Goal: Task Accomplishment & Management: Use online tool/utility

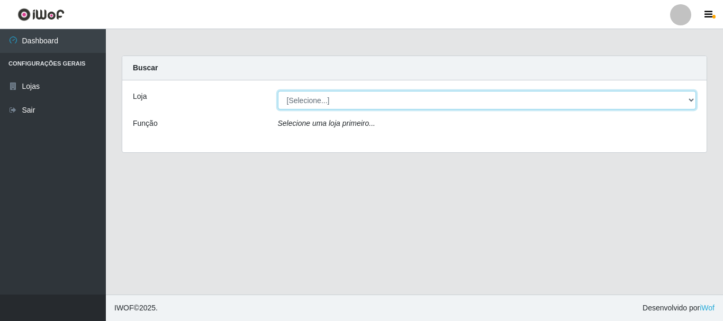
click at [691, 97] on select "[Selecione...] Nordestão - Alecrim" at bounding box center [487, 100] width 419 height 19
select select "453"
click at [278, 91] on select "[Selecione...] Nordestão - Alecrim" at bounding box center [487, 100] width 419 height 19
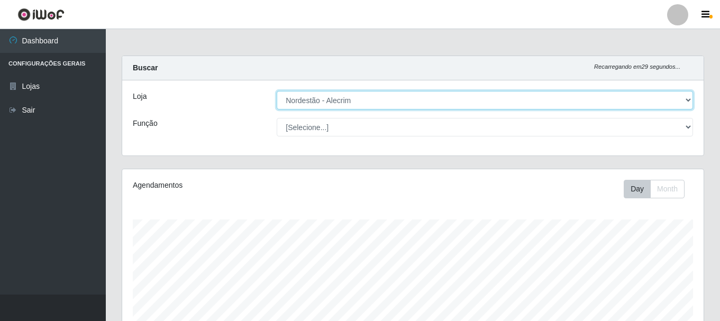
scroll to position [220, 582]
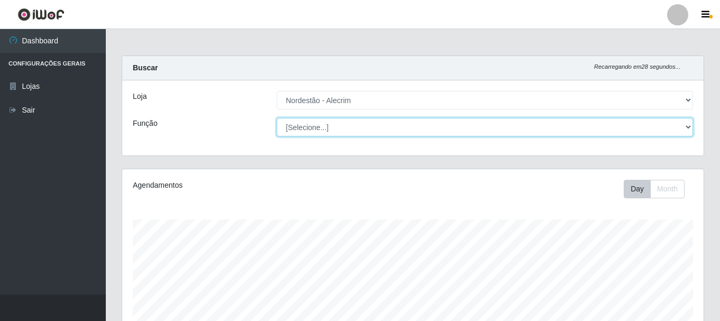
click at [680, 131] on select "[Selecione...] Balconista + Balconista de Padaria Balconista de Padaria ++ Emba…" at bounding box center [485, 127] width 417 height 19
select select "70"
click at [277, 118] on select "[Selecione...] Balconista + Balconista de Padaria Balconista de Padaria ++ Emba…" at bounding box center [485, 127] width 417 height 19
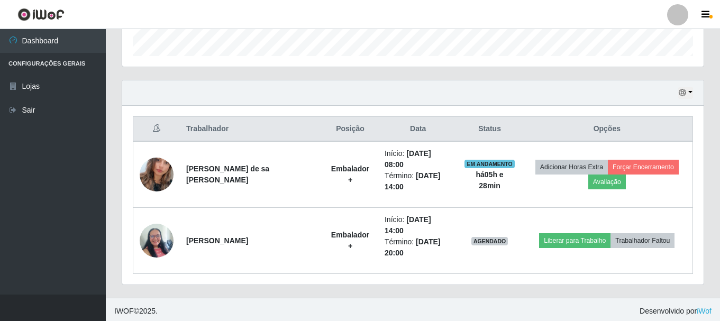
scroll to position [325, 0]
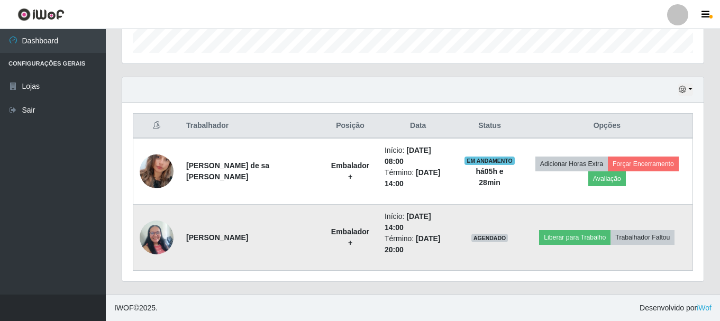
click at [162, 238] on img at bounding box center [157, 237] width 34 height 45
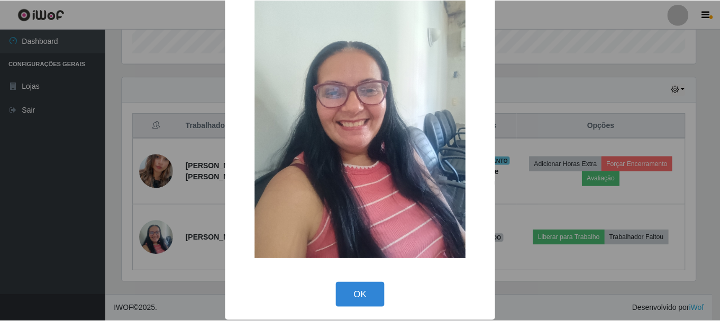
scroll to position [53, 0]
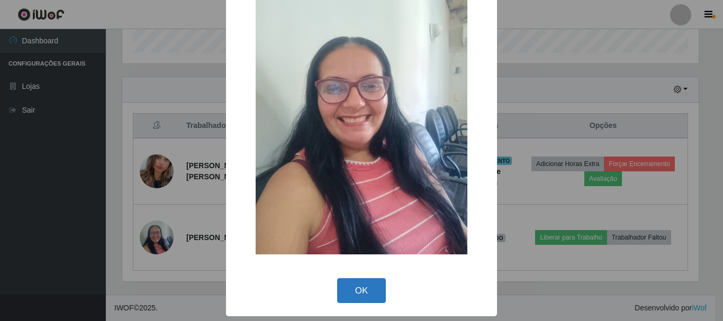
click at [350, 291] on button "OK" at bounding box center [361, 290] width 49 height 25
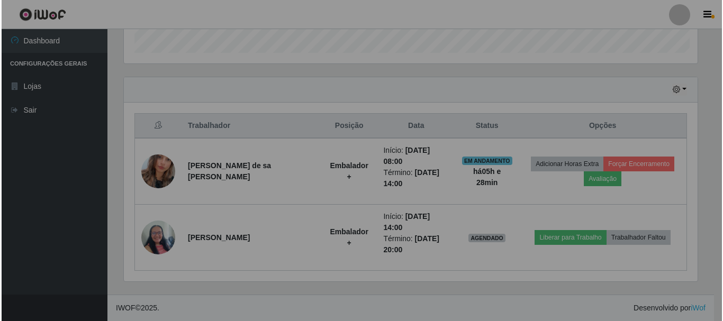
scroll to position [220, 582]
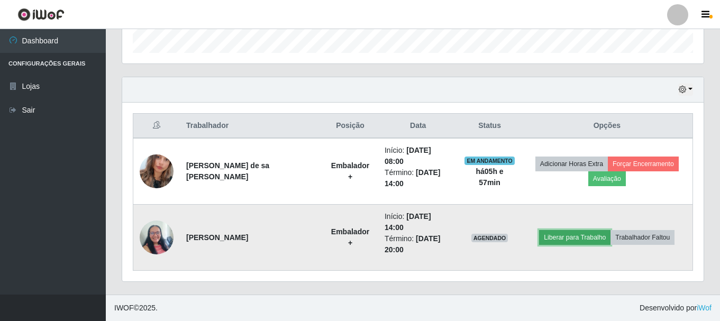
click at [578, 240] on button "Liberar para Trabalho" at bounding box center [574, 237] width 71 height 15
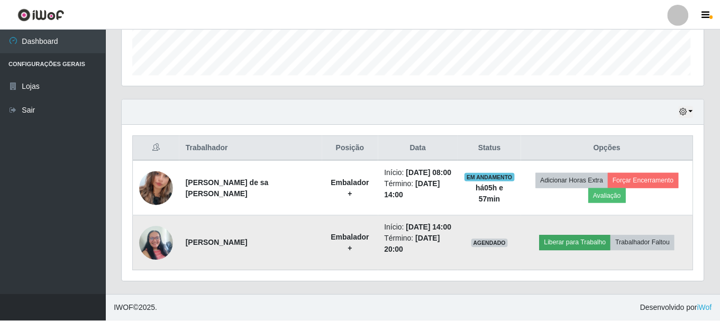
scroll to position [220, 576]
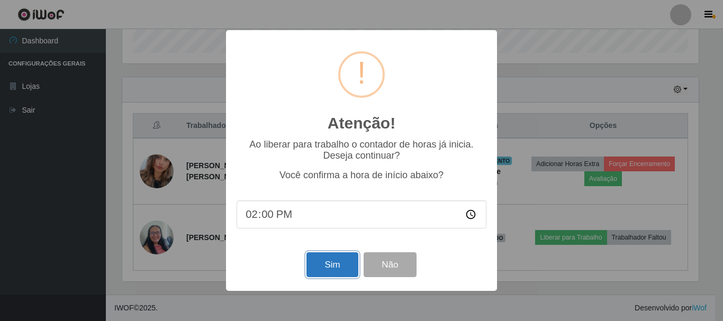
click at [330, 267] on button "Sim" at bounding box center [331, 264] width 51 height 25
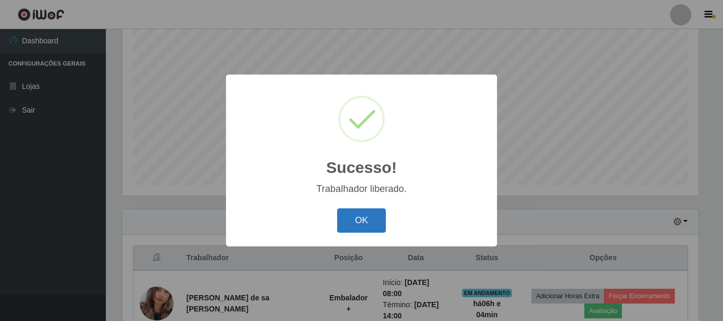
click at [373, 222] on button "OK" at bounding box center [361, 221] width 49 height 25
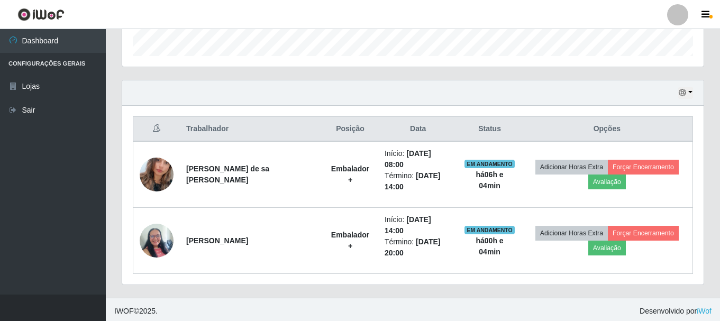
scroll to position [325, 0]
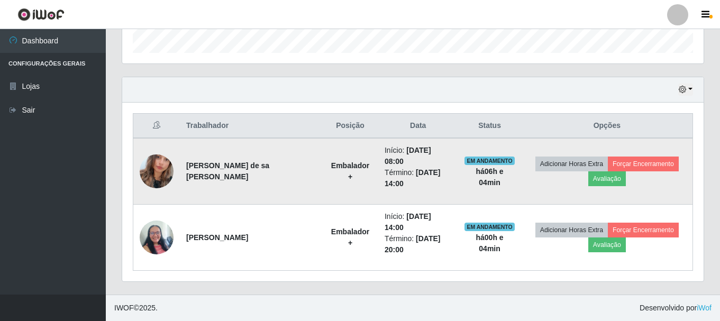
click at [161, 169] on img at bounding box center [157, 171] width 34 height 60
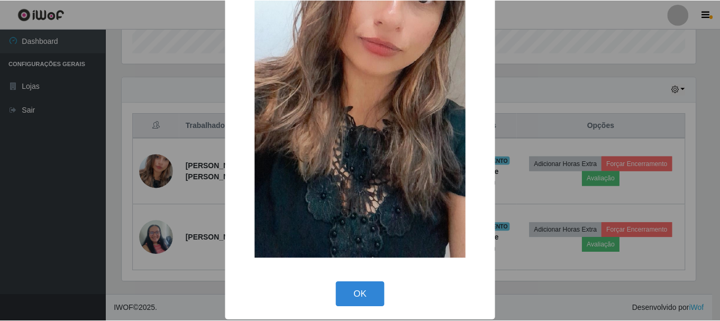
scroll to position [148, 0]
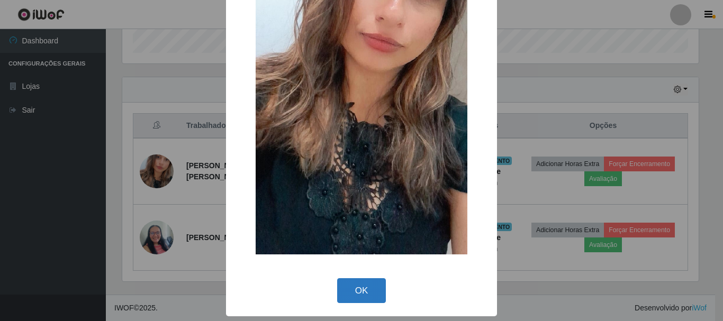
click at [364, 296] on button "OK" at bounding box center [361, 290] width 49 height 25
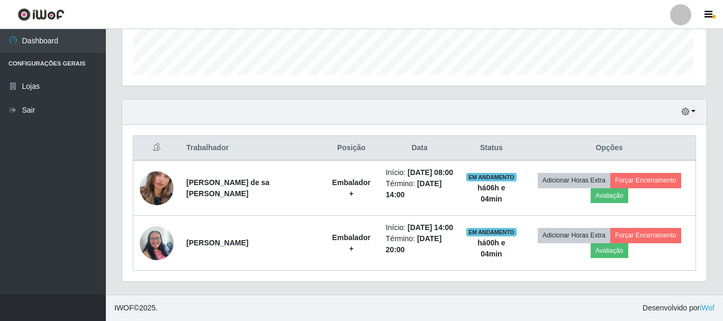
scroll to position [220, 582]
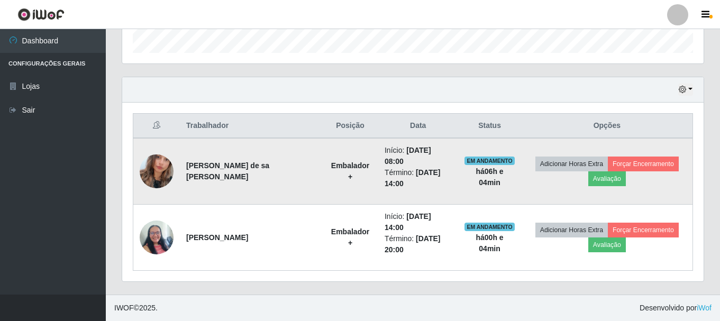
click at [157, 171] on img at bounding box center [157, 171] width 34 height 60
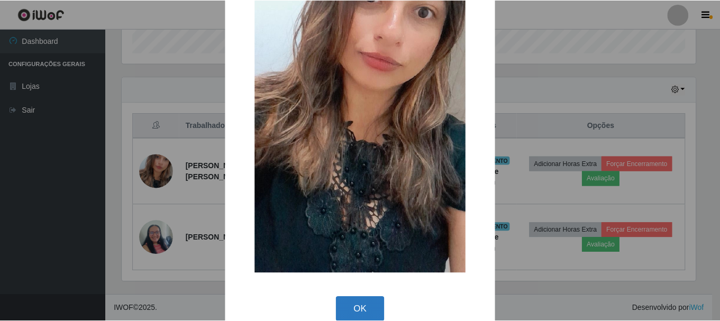
scroll to position [148, 0]
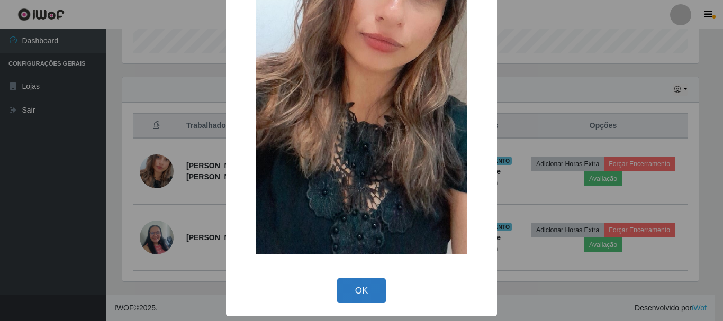
click at [366, 285] on button "OK" at bounding box center [361, 290] width 49 height 25
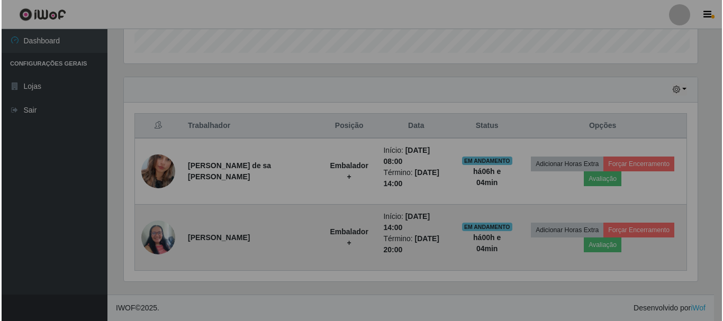
scroll to position [220, 582]
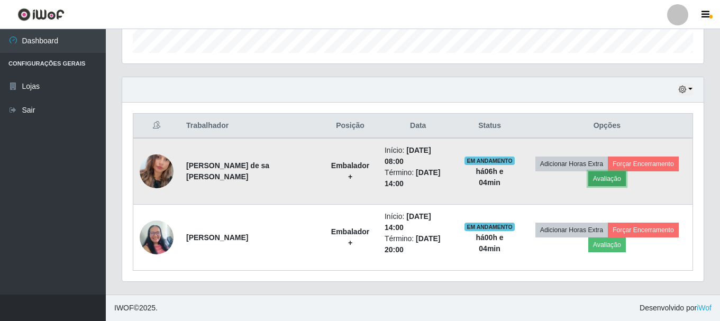
click at [608, 183] on button "Avaliação" at bounding box center [608, 178] width 38 height 15
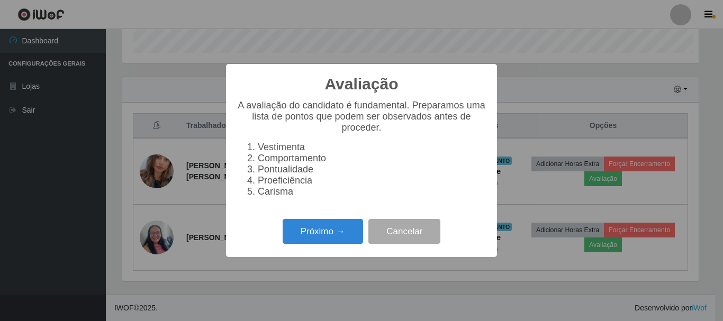
scroll to position [220, 576]
click at [347, 238] on button "Próximo →" at bounding box center [323, 231] width 80 height 25
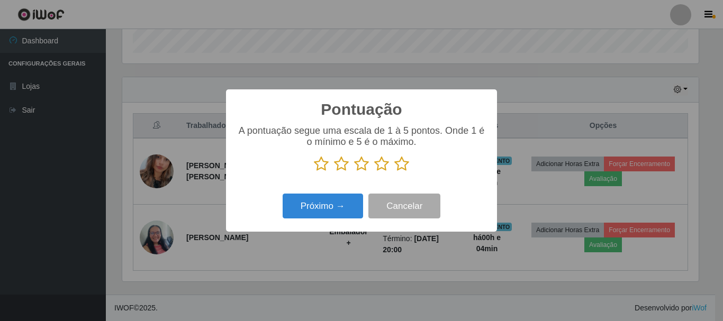
scroll to position [529025, 528668]
click at [397, 166] on icon at bounding box center [401, 164] width 15 height 16
click at [394, 172] on input "radio" at bounding box center [394, 172] width 0 height 0
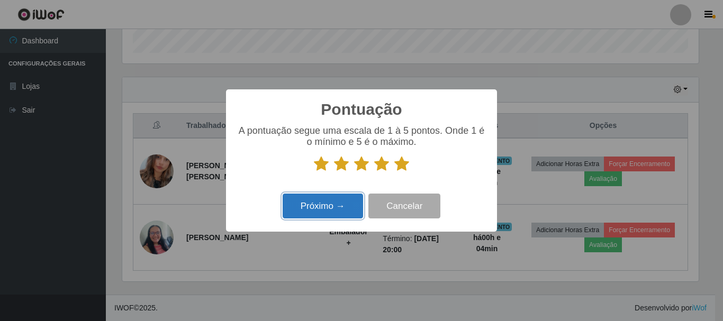
click at [313, 210] on button "Próximo →" at bounding box center [323, 206] width 80 height 25
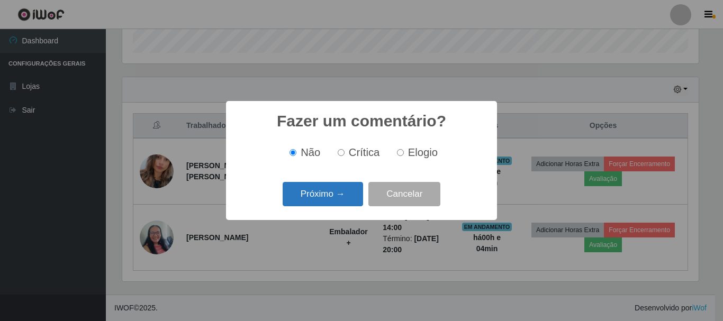
click at [352, 198] on button "Próximo →" at bounding box center [323, 194] width 80 height 25
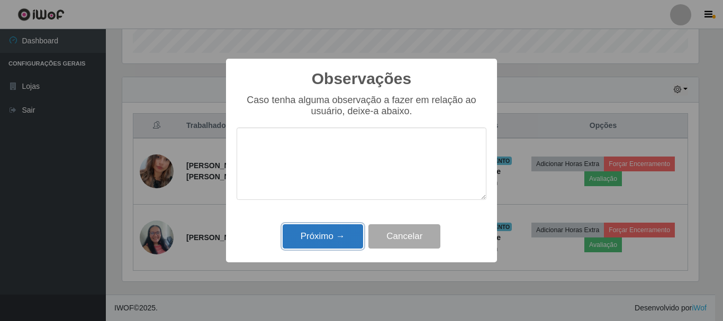
click at [338, 238] on button "Próximo →" at bounding box center [323, 236] width 80 height 25
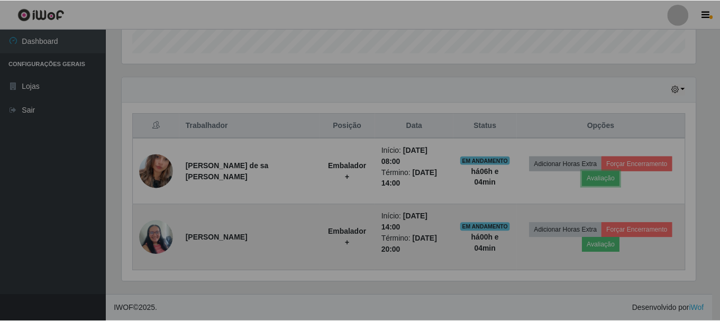
scroll to position [220, 582]
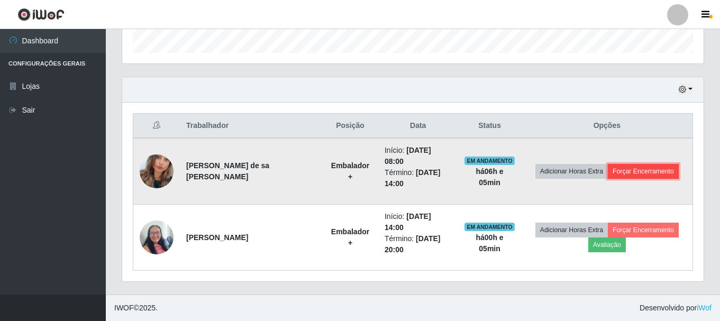
click at [633, 173] on button "Forçar Encerramento" at bounding box center [643, 171] width 71 height 15
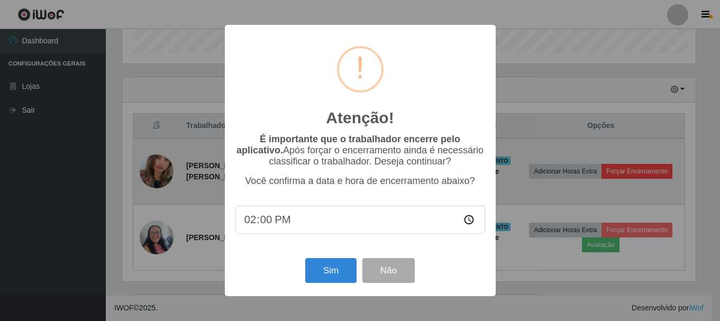
scroll to position [220, 576]
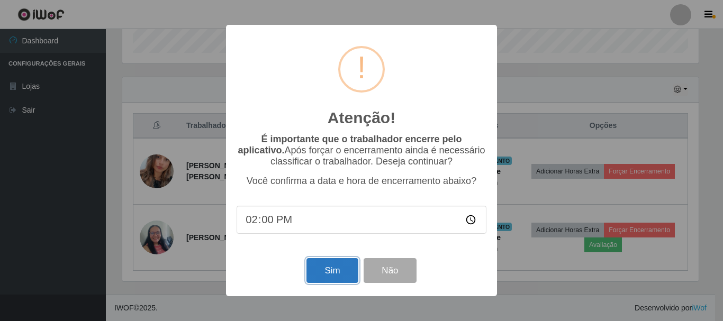
click at [326, 269] on button "Sim" at bounding box center [331, 270] width 51 height 25
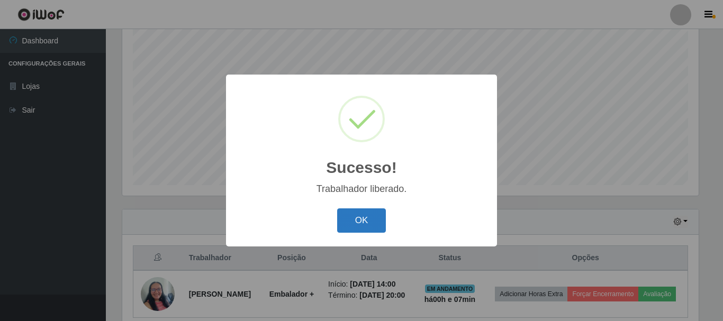
click at [353, 220] on button "OK" at bounding box center [361, 221] width 49 height 25
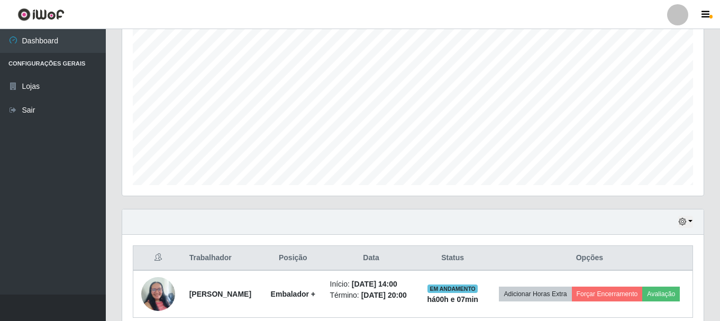
scroll to position [259, 0]
